Goal: Information Seeking & Learning: Learn about a topic

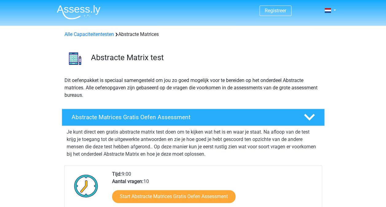
scroll to position [35, 0]
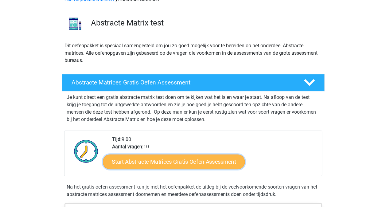
click at [186, 161] on link "Start Abstracte Matrices Gratis Oefen Assessment" at bounding box center [174, 161] width 142 height 15
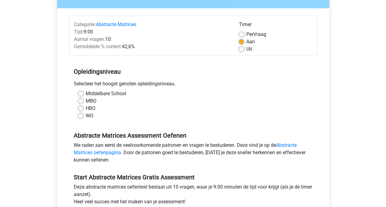
scroll to position [64, 0]
click at [86, 115] on label "WO" at bounding box center [90, 115] width 8 height 7
click at [78, 115] on input "WO" at bounding box center [80, 115] width 5 height 6
radio input "true"
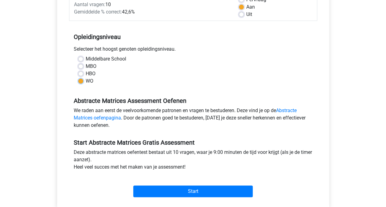
scroll to position [107, 0]
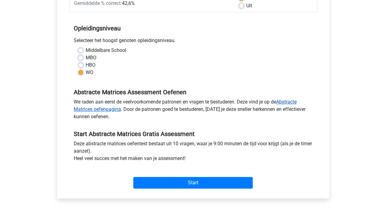
click at [94, 111] on link "Abstracte Matrices oefenpagina" at bounding box center [185, 105] width 223 height 13
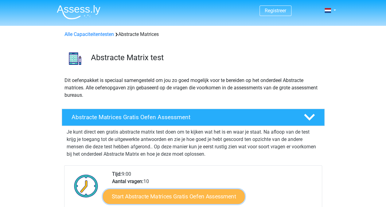
click at [163, 191] on link "Start Abstracte Matrices Gratis Oefen Assessment" at bounding box center [174, 196] width 142 height 15
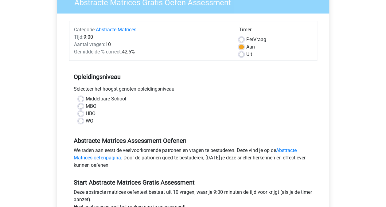
scroll to position [59, 0]
click at [86, 119] on label "WO" at bounding box center [90, 120] width 8 height 7
click at [79, 119] on input "WO" at bounding box center [80, 120] width 5 height 6
radio input "true"
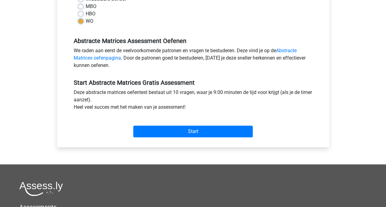
scroll to position [160, 0]
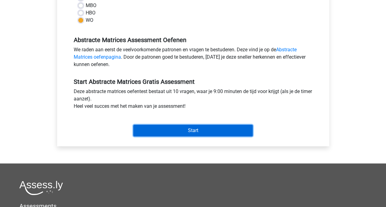
click at [158, 129] on input "Start" at bounding box center [192, 131] width 119 height 12
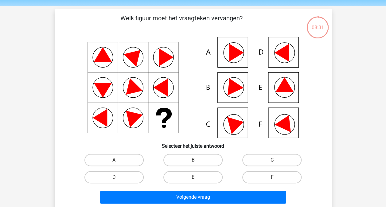
scroll to position [20, 0]
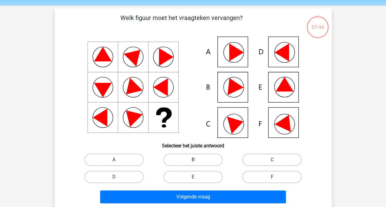
click at [190, 160] on label "B" at bounding box center [192, 159] width 59 height 12
click at [193, 160] on input "B" at bounding box center [195, 162] width 4 height 4
radio input "true"
click at [200, 175] on label "E" at bounding box center [192, 177] width 59 height 12
click at [197, 177] on input "E" at bounding box center [195, 179] width 4 height 4
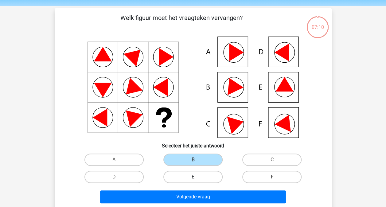
radio input "true"
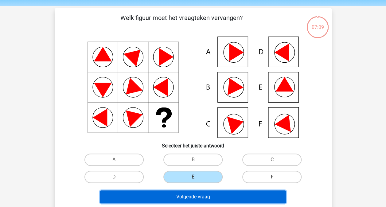
click at [197, 201] on button "Volgende vraag" at bounding box center [193, 196] width 186 height 13
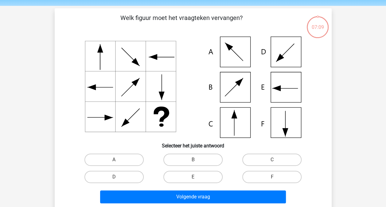
scroll to position [28, 0]
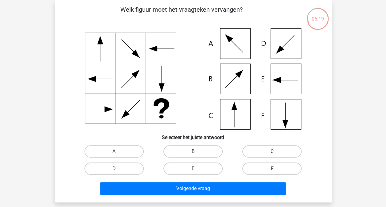
click at [258, 153] on label "C" at bounding box center [271, 151] width 59 height 12
click at [272, 153] on input "C" at bounding box center [274, 153] width 4 height 4
radio input "true"
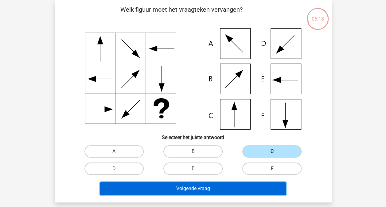
click at [234, 190] on button "Volgende vraag" at bounding box center [193, 188] width 186 height 13
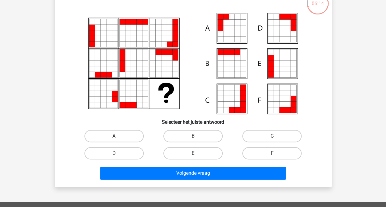
scroll to position [29, 0]
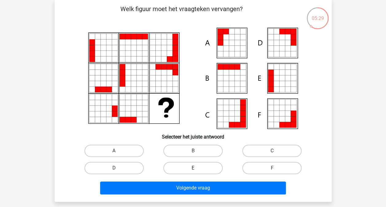
click at [203, 167] on label "E" at bounding box center [192, 168] width 59 height 12
click at [197, 168] on input "E" at bounding box center [195, 170] width 4 height 4
radio input "true"
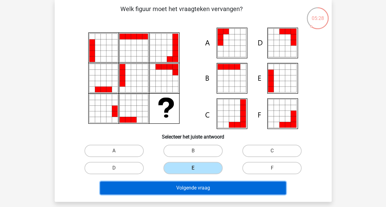
click at [202, 192] on button "Volgende vraag" at bounding box center [193, 187] width 186 height 13
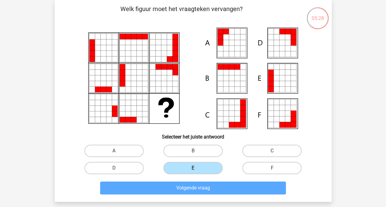
scroll to position [28, 0]
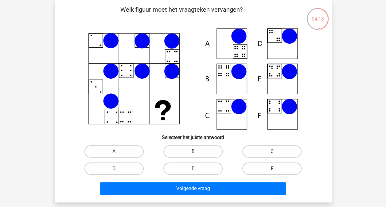
click at [250, 171] on label "F" at bounding box center [271, 168] width 59 height 12
click at [272, 171] on input "F" at bounding box center [274, 170] width 4 height 4
radio input "true"
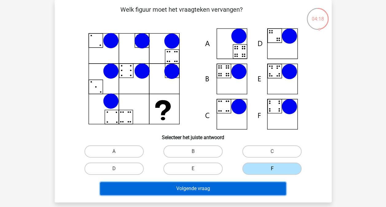
click at [243, 183] on button "Volgende vraag" at bounding box center [193, 188] width 186 height 13
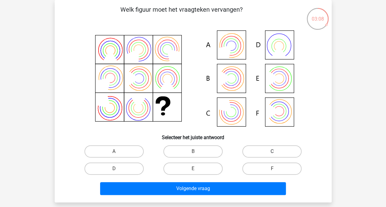
click at [263, 151] on label "C" at bounding box center [271, 151] width 59 height 12
click at [272, 151] on input "C" at bounding box center [274, 153] width 4 height 4
radio input "true"
click at [215, 199] on div "Welk figuur moet het vraagteken vervangen?" at bounding box center [193, 101] width 277 height 202
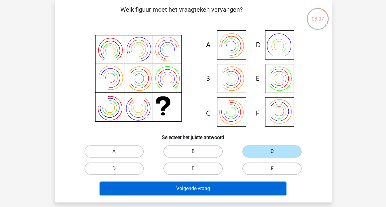
click at [215, 187] on button "Volgende vraag" at bounding box center [193, 188] width 186 height 13
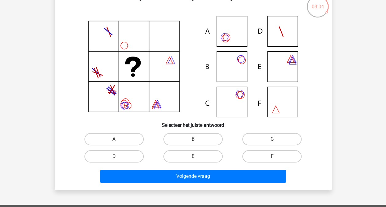
scroll to position [32, 0]
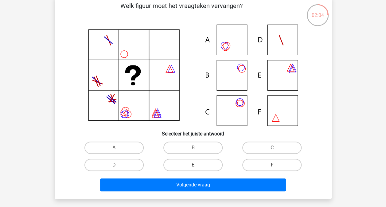
click at [265, 145] on label "C" at bounding box center [271, 147] width 59 height 12
click at [272, 148] on input "C" at bounding box center [274, 150] width 4 height 4
radio input "true"
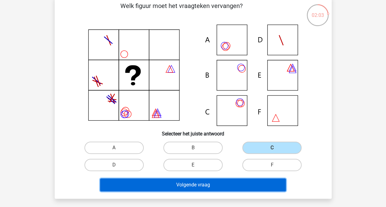
click at [223, 181] on button "Volgende vraag" at bounding box center [193, 184] width 186 height 13
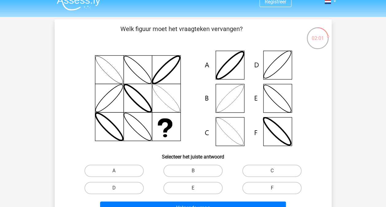
scroll to position [9, 0]
click at [264, 171] on label "C" at bounding box center [271, 170] width 59 height 12
click at [272, 171] on input "C" at bounding box center [274, 172] width 4 height 4
radio input "true"
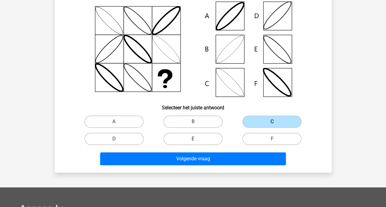
scroll to position [59, 0]
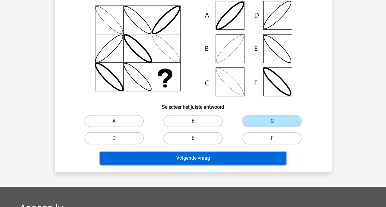
click at [189, 155] on button "Volgende vraag" at bounding box center [193, 158] width 186 height 13
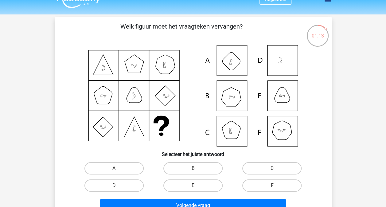
scroll to position [12, 0]
click at [126, 163] on label "A" at bounding box center [113, 168] width 59 height 12
click at [118, 168] on input "A" at bounding box center [116, 170] width 4 height 4
radio input "true"
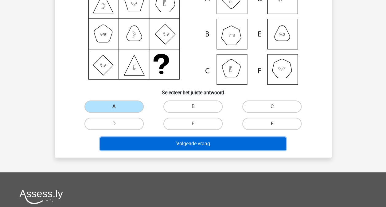
click at [148, 138] on button "Volgende vraag" at bounding box center [193, 143] width 186 height 13
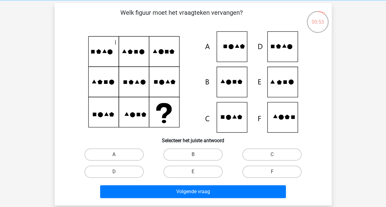
scroll to position [19, 0]
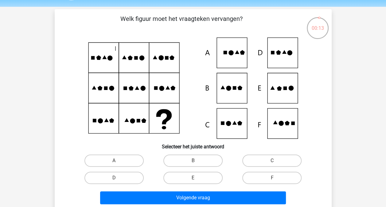
click at [228, 129] on icon at bounding box center [192, 87] width 247 height 101
click at [265, 156] on label "C" at bounding box center [271, 160] width 59 height 12
click at [272, 160] on input "C" at bounding box center [274, 162] width 4 height 4
radio input "true"
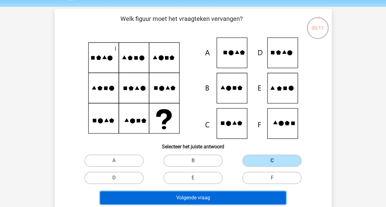
click at [211, 199] on button "Volgende vraag" at bounding box center [193, 197] width 186 height 13
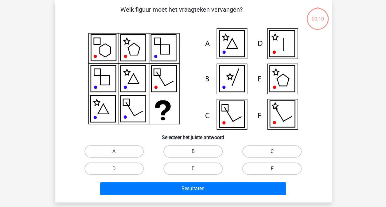
scroll to position [21, 0]
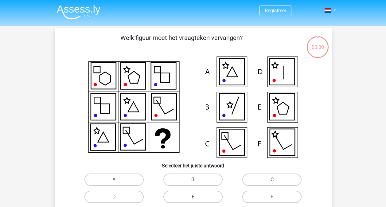
scroll to position [21, 0]
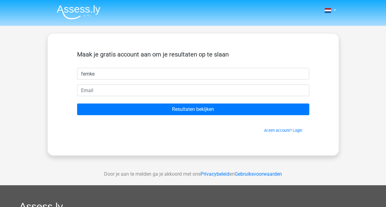
type input "femke"
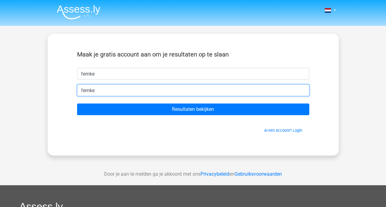
type input "[EMAIL_ADDRESS][DOMAIN_NAME]"
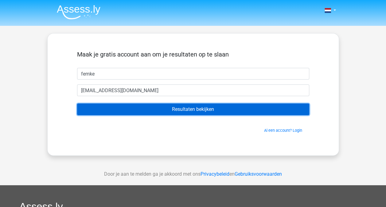
click at [193, 108] on input "Resultaten bekijken" at bounding box center [193, 109] width 232 height 12
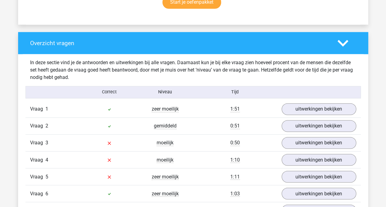
scroll to position [434, 0]
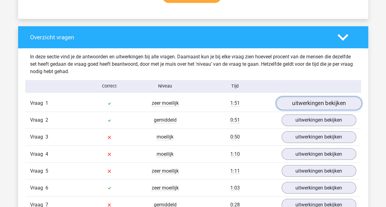
click at [295, 99] on link "uitwerkingen bekijken" at bounding box center [318, 102] width 86 height 13
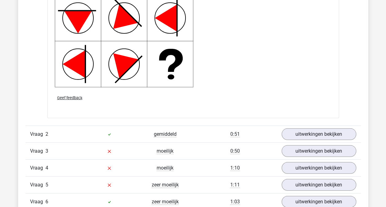
scroll to position [827, 0]
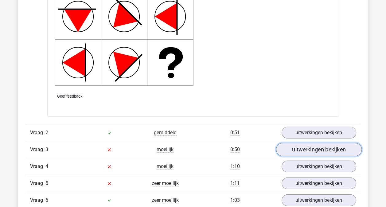
click at [301, 149] on link "uitwerkingen bekijken" at bounding box center [318, 149] width 86 height 13
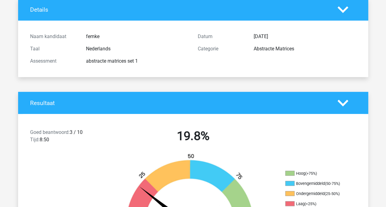
scroll to position [42, 0]
